Goal: Find specific page/section: Find specific page/section

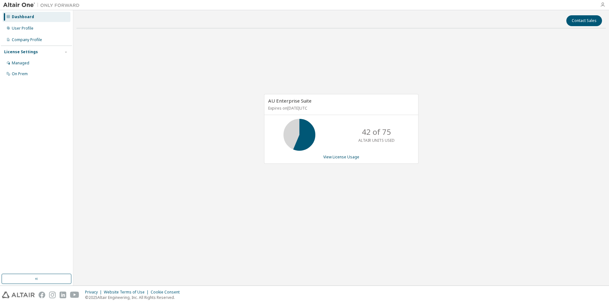
click at [603, 4] on icon "button" at bounding box center [602, 4] width 5 height 5
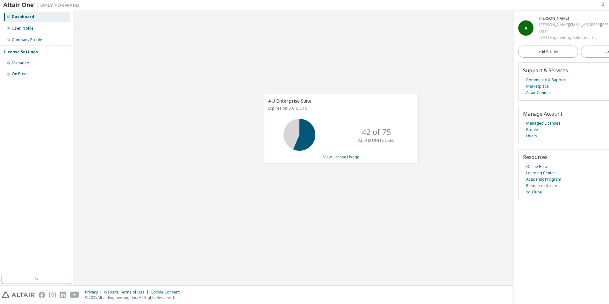
click at [539, 87] on link "Marketplace" at bounding box center [537, 86] width 23 height 6
click at [431, 109] on div "AU Enterprise Suite Expires on [DATE] UTC 21 of 75 ALTAIR UNITS USED View Licen…" at bounding box center [340, 131] width 529 height 197
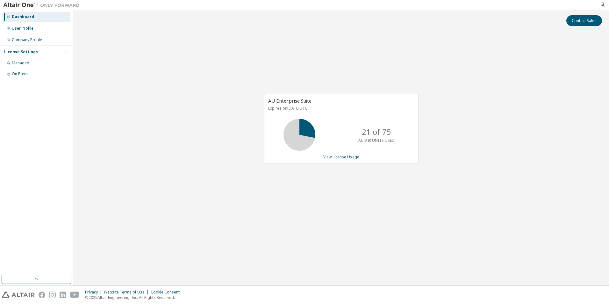
click at [467, 106] on div "AU Enterprise Suite Expires on [DATE] UTC 21 of 75 ALTAIR UNITS USED View Licen…" at bounding box center [340, 131] width 529 height 197
